Goal: Task Accomplishment & Management: Manage account settings

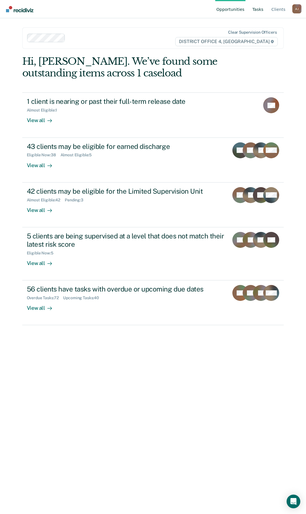
click at [258, 11] on link "Tasks" at bounding box center [257, 9] width 13 height 18
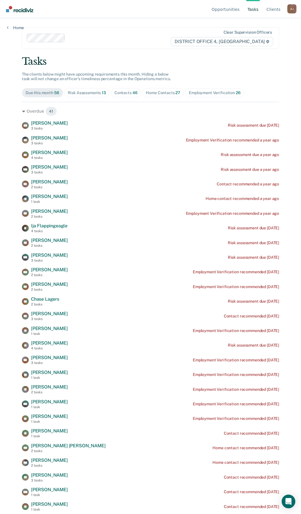
click at [127, 92] on div "Contacts 46" at bounding box center [126, 92] width 23 height 5
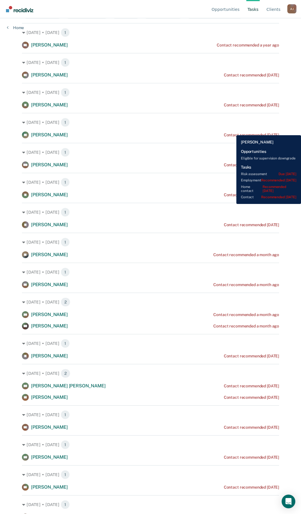
scroll to position [29, 0]
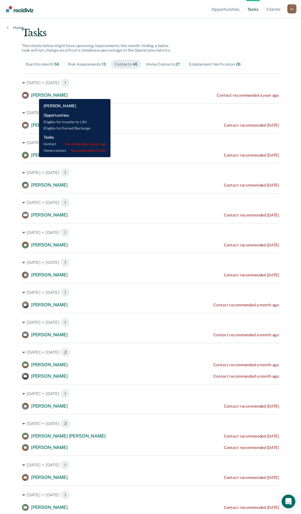
click at [35, 95] on span "[PERSON_NAME]" at bounding box center [49, 94] width 37 height 5
